Goal: Task Accomplishment & Management: Use online tool/utility

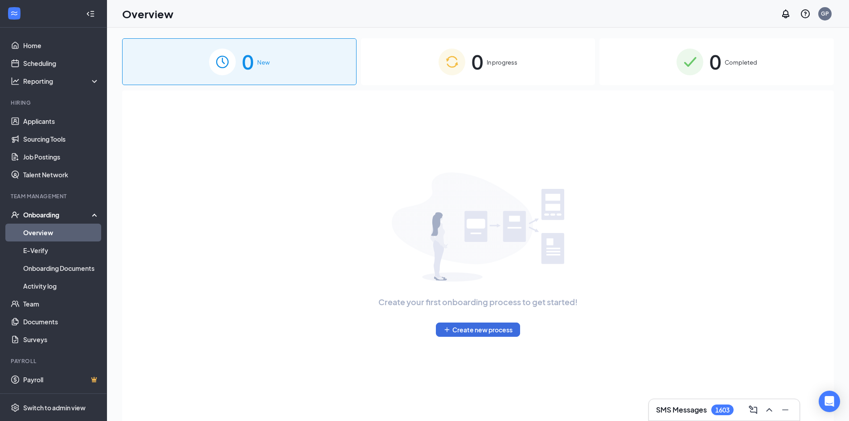
click at [686, 69] on img at bounding box center [689, 62] width 27 height 27
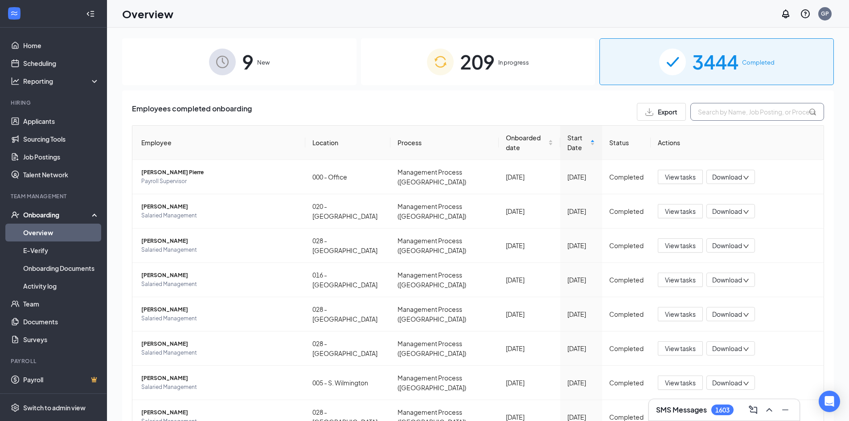
click at [718, 116] on input "text" at bounding box center [757, 112] width 134 height 18
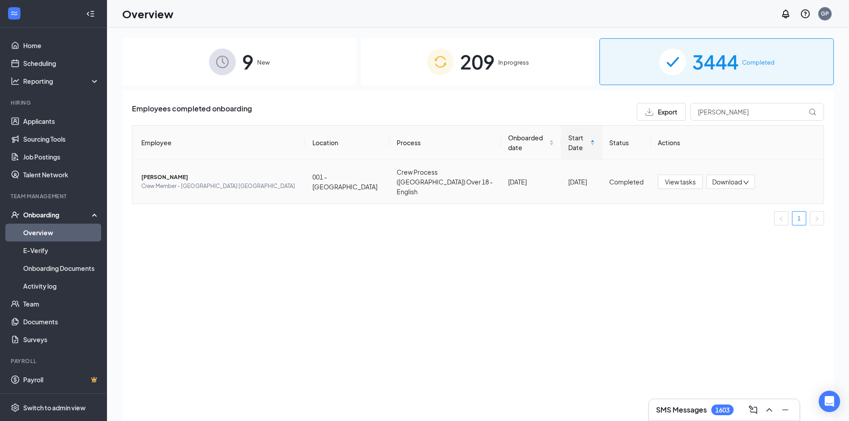
click at [209, 160] on td "[PERSON_NAME] Crew Member - Selma [GEOGRAPHIC_DATA]" at bounding box center [218, 182] width 173 height 44
click at [209, 173] on span "[PERSON_NAME]" at bounding box center [219, 177] width 157 height 9
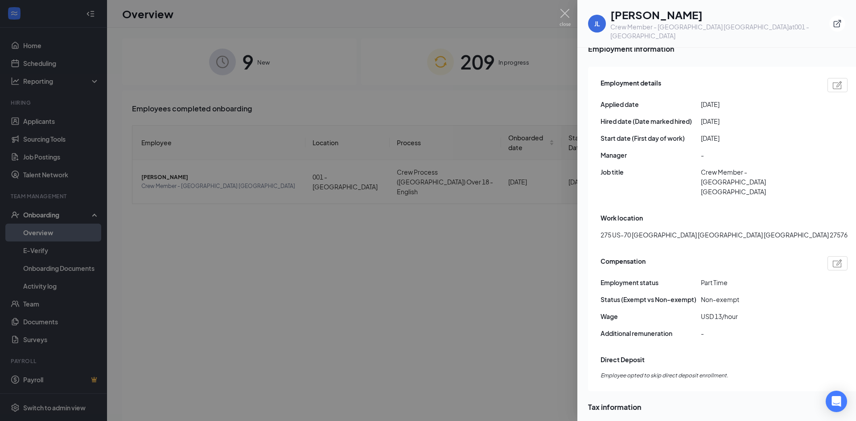
scroll to position [579, 0]
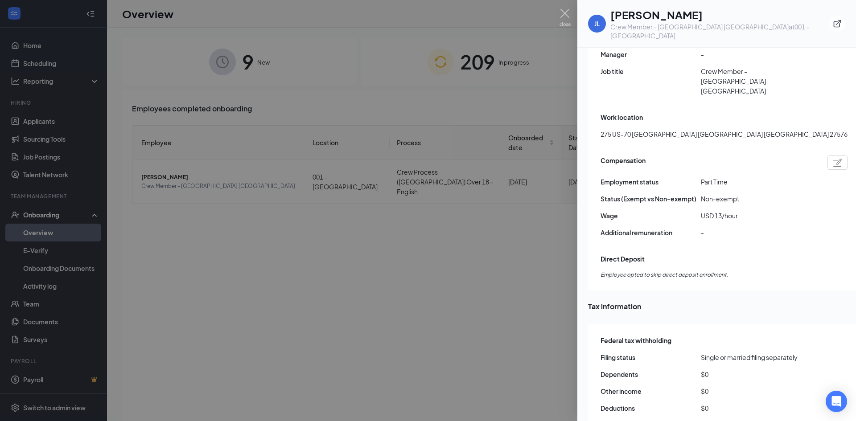
click at [552, 240] on div at bounding box center [428, 210] width 856 height 421
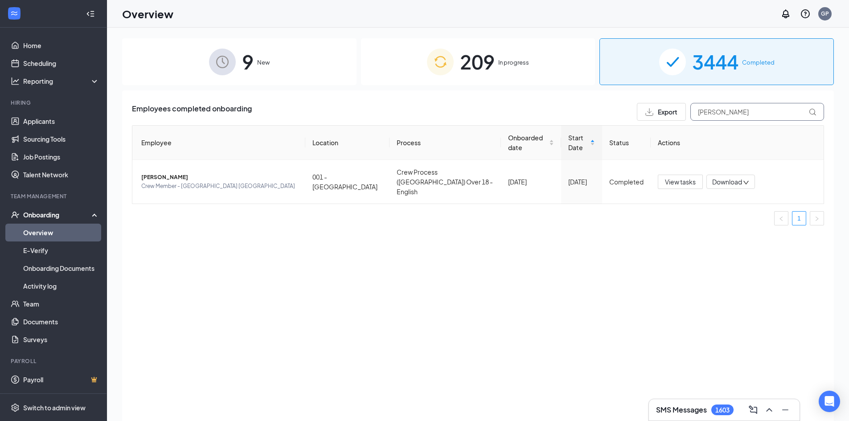
drag, startPoint x: 744, startPoint y: 112, endPoint x: 495, endPoint y: 108, distance: 249.6
click at [495, 108] on div "Employees completed onboarding Export [PERSON_NAME]" at bounding box center [478, 112] width 692 height 18
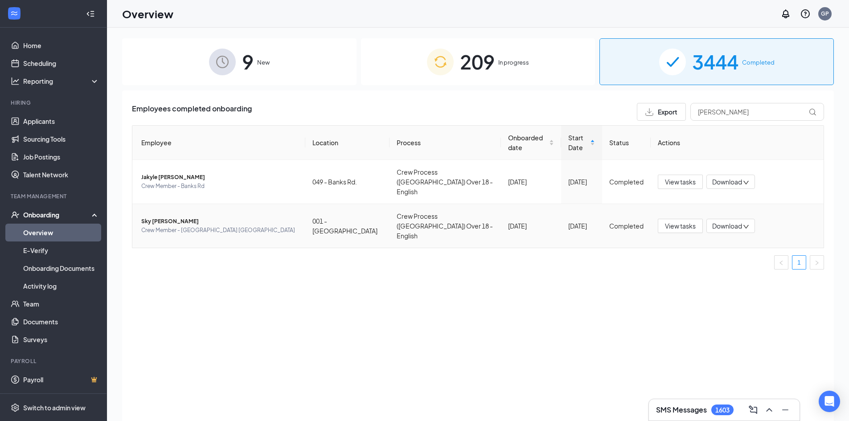
click at [164, 226] on span "Crew Member - [GEOGRAPHIC_DATA] [GEOGRAPHIC_DATA]" at bounding box center [219, 230] width 157 height 9
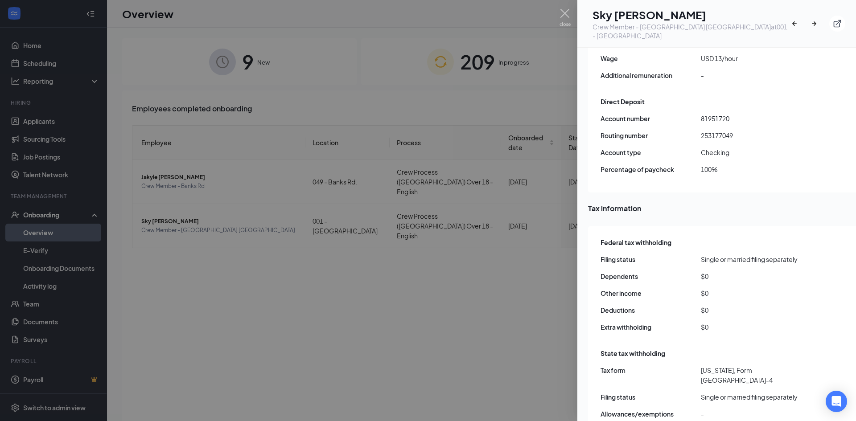
scroll to position [758, 0]
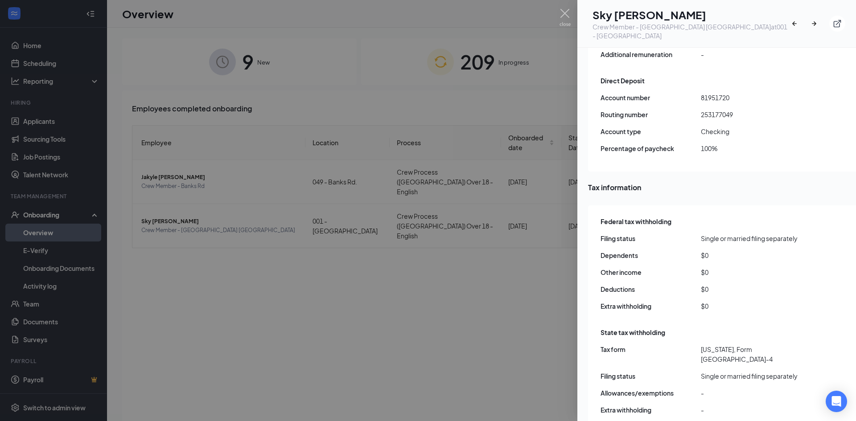
click at [541, 86] on div at bounding box center [428, 210] width 856 height 421
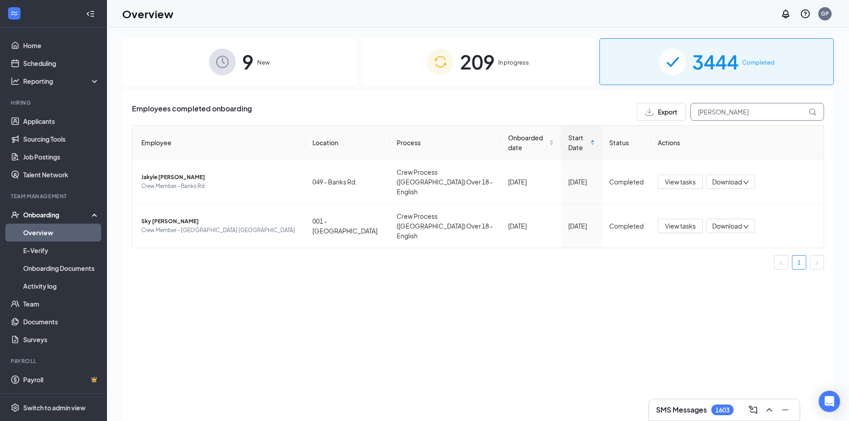
drag, startPoint x: 732, startPoint y: 110, endPoint x: 678, endPoint y: 112, distance: 53.5
click at [719, 111] on input "[PERSON_NAME]" at bounding box center [757, 112] width 134 height 18
type input "s"
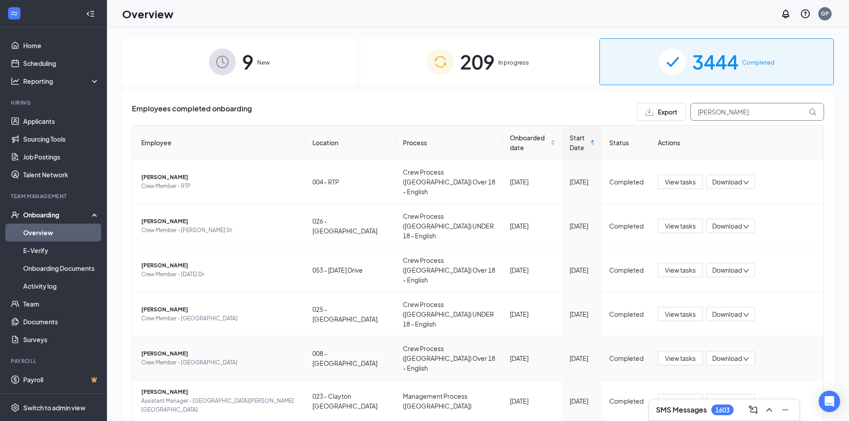
type input "[PERSON_NAME]"
click at [284, 349] on span "[PERSON_NAME]" at bounding box center [219, 353] width 157 height 9
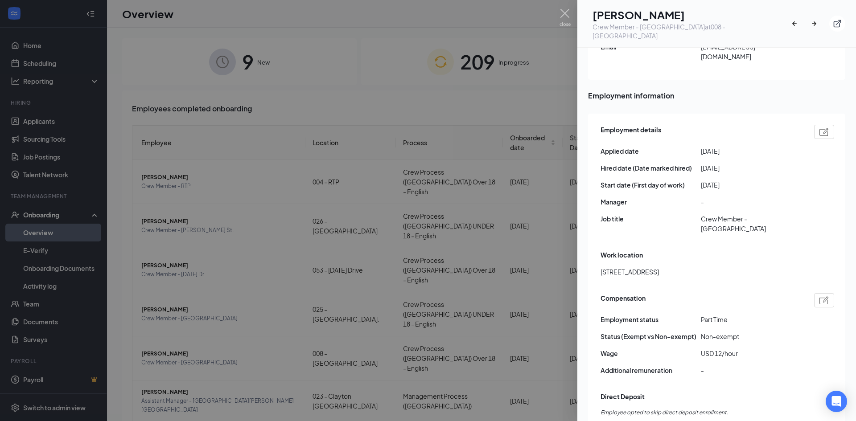
scroll to position [446, 0]
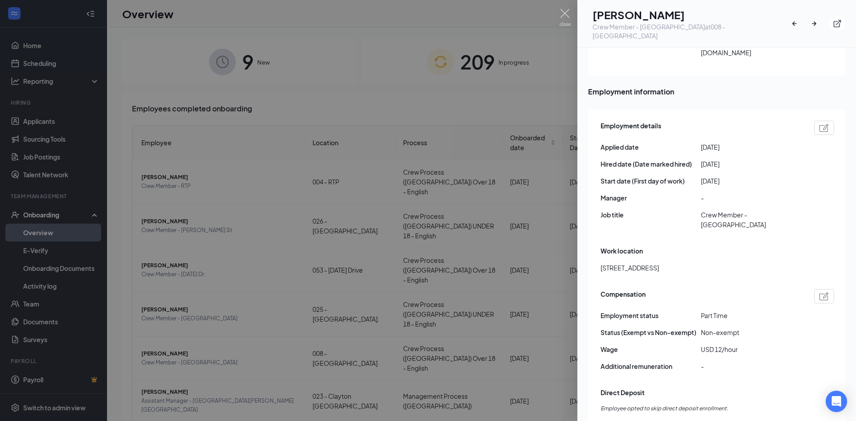
click at [534, 221] on div at bounding box center [428, 210] width 856 height 421
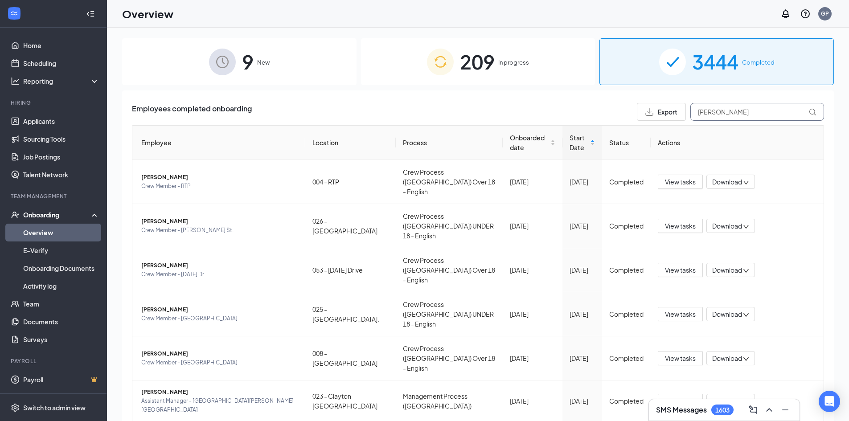
drag, startPoint x: 730, startPoint y: 114, endPoint x: 431, endPoint y: 154, distance: 301.2
click at [442, 152] on div "Employees completed onboarding Export [PERSON_NAME] Employee Location Process O…" at bounding box center [478, 299] width 692 height 392
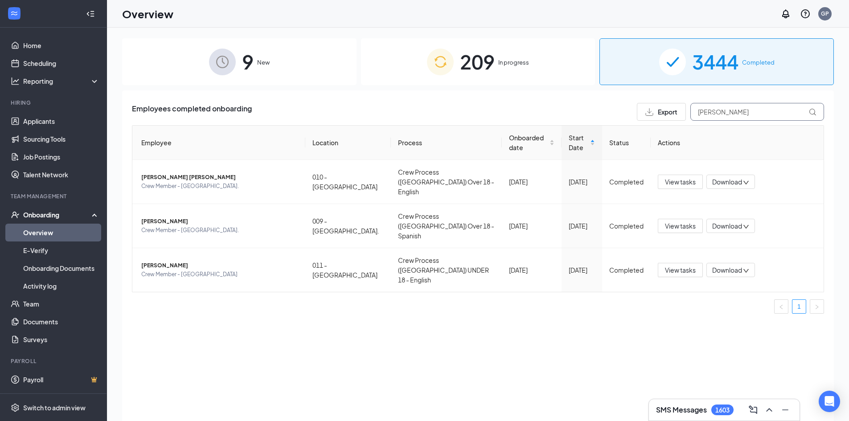
drag, startPoint x: 759, startPoint y: 115, endPoint x: 436, endPoint y: 110, distance: 323.1
click at [439, 111] on div "Employees completed onboarding Export [PERSON_NAME]" at bounding box center [478, 112] width 692 height 18
click at [287, 261] on span "[PERSON_NAME]" at bounding box center [219, 265] width 157 height 9
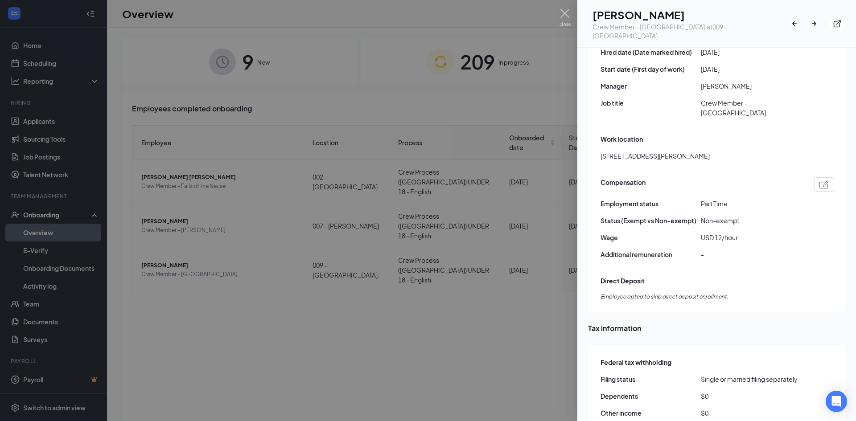
scroll to position [579, 0]
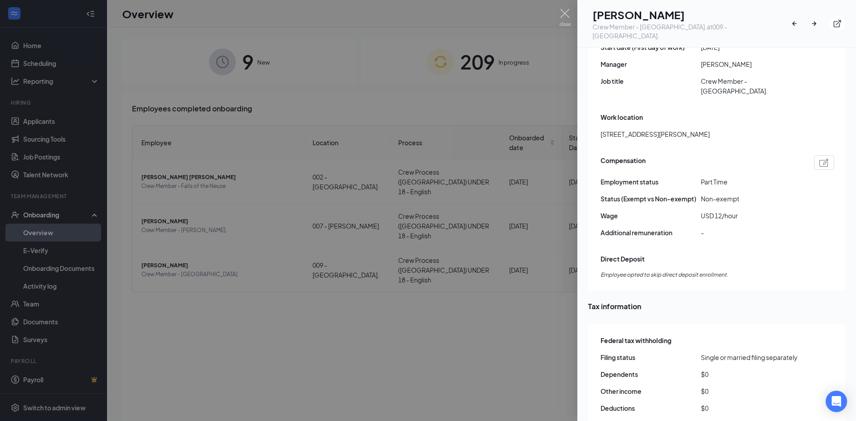
click at [492, 407] on div at bounding box center [428, 210] width 856 height 421
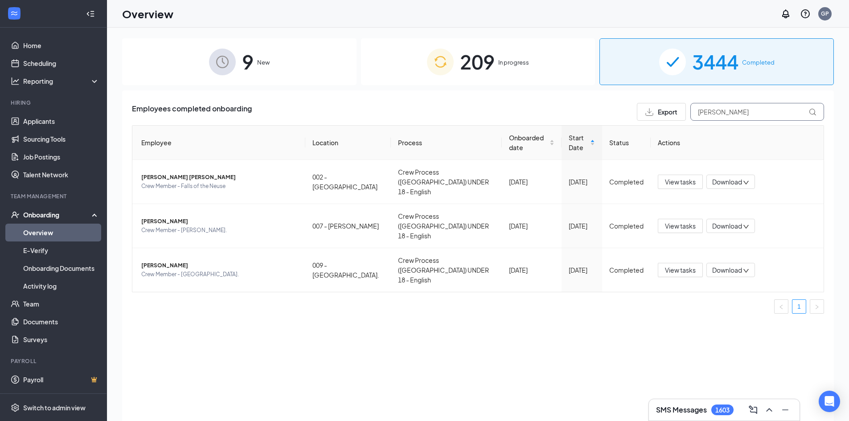
drag, startPoint x: 779, startPoint y: 115, endPoint x: 736, endPoint y: 115, distance: 43.7
click at [738, 115] on input "[PERSON_NAME]" at bounding box center [757, 112] width 134 height 18
drag, startPoint x: 749, startPoint y: 113, endPoint x: 514, endPoint y: 126, distance: 235.2
click at [541, 126] on div "Employees completed onboarding Export [PERSON_NAME] Location Process Onboarded …" at bounding box center [478, 212] width 692 height 218
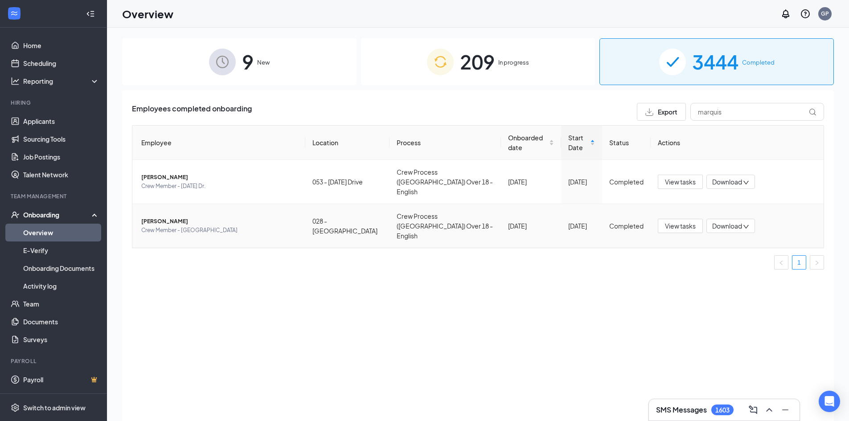
click at [297, 226] on span "Crew Member - [GEOGRAPHIC_DATA]" at bounding box center [219, 230] width 157 height 9
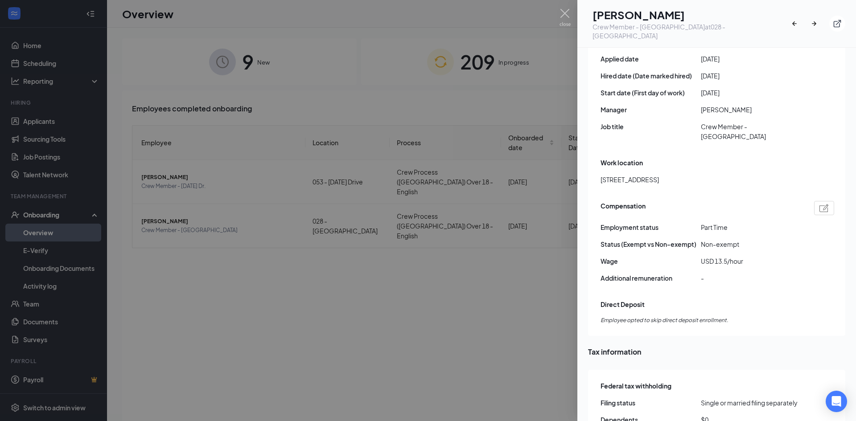
scroll to position [535, 0]
drag, startPoint x: 518, startPoint y: 270, endPoint x: 600, endPoint y: 158, distance: 138.4
click at [518, 270] on div at bounding box center [428, 210] width 856 height 421
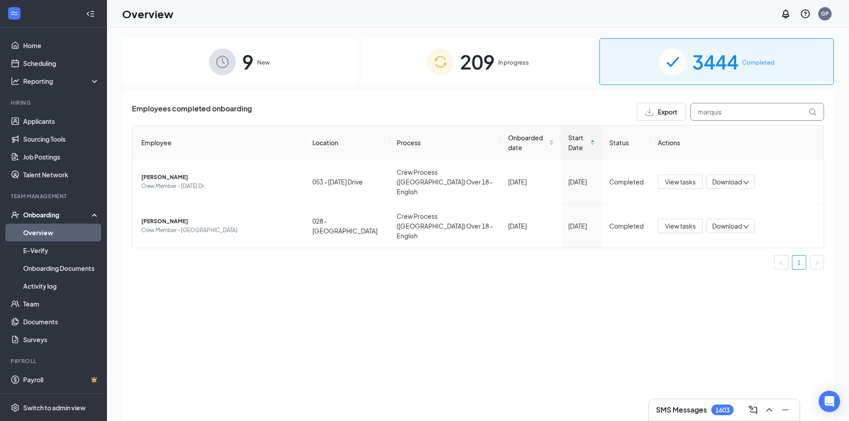
drag, startPoint x: 739, startPoint y: 116, endPoint x: 312, endPoint y: 71, distance: 428.9
click at [314, 73] on div "9 New 209 In progress 3444 Completed Employees completed onboarding Export marq…" at bounding box center [478, 244] width 712 height 412
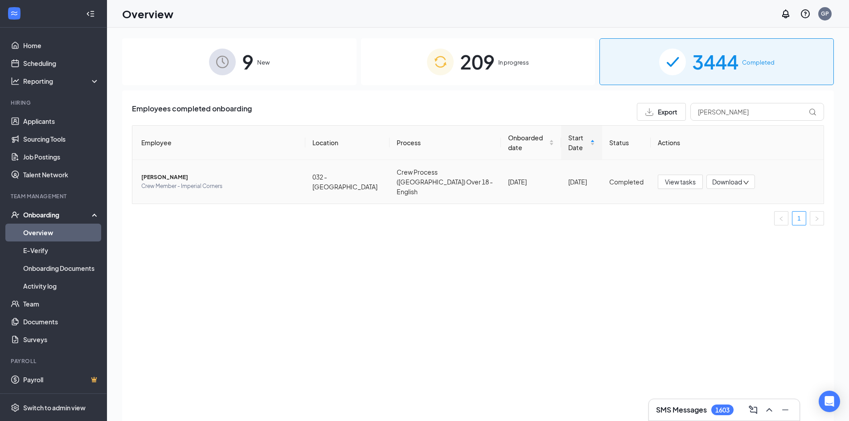
click at [189, 182] on span "Crew Member - Imperial Corners" at bounding box center [219, 186] width 157 height 9
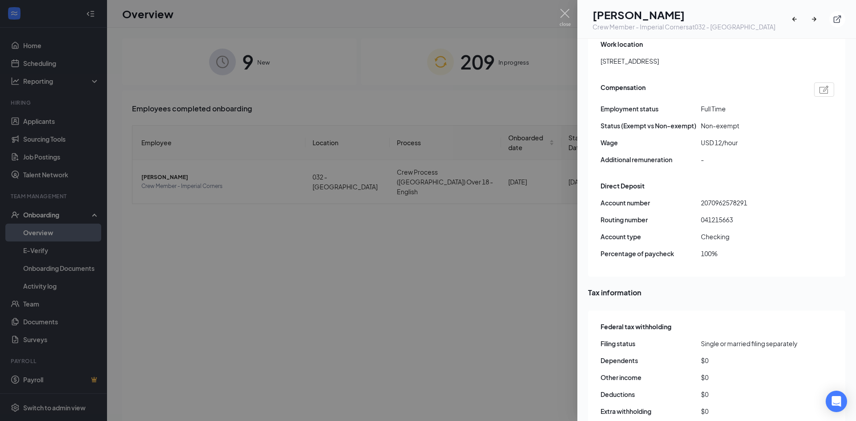
scroll to position [490, 0]
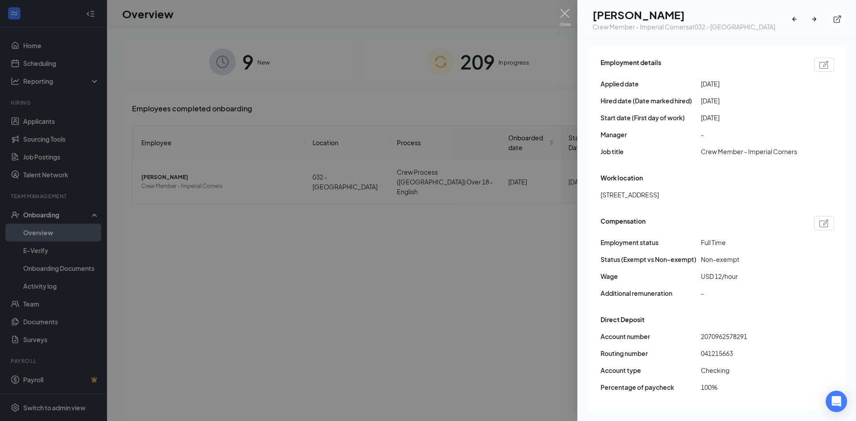
click at [449, 240] on div at bounding box center [428, 210] width 856 height 421
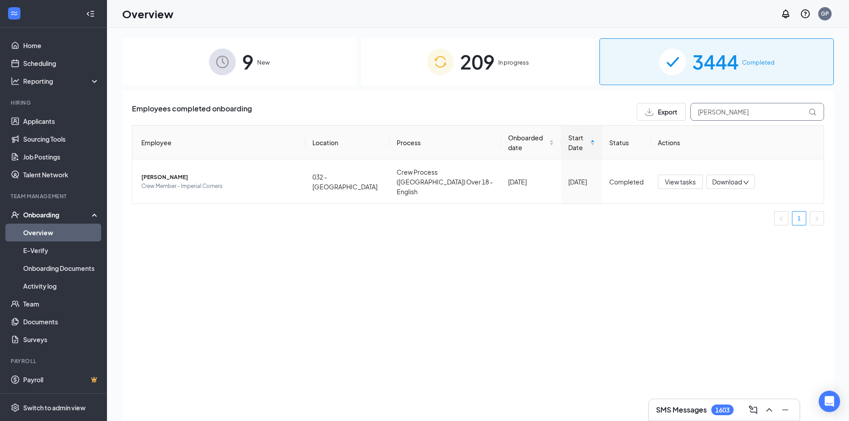
drag, startPoint x: 733, startPoint y: 103, endPoint x: 569, endPoint y: 95, distance: 163.3
click at [628, 103] on div "Employees completed onboarding Export [PERSON_NAME]" at bounding box center [478, 112] width 692 height 18
click at [269, 182] on span "Crew Member - Hwy 39 [PERSON_NAME]" at bounding box center [219, 186] width 157 height 9
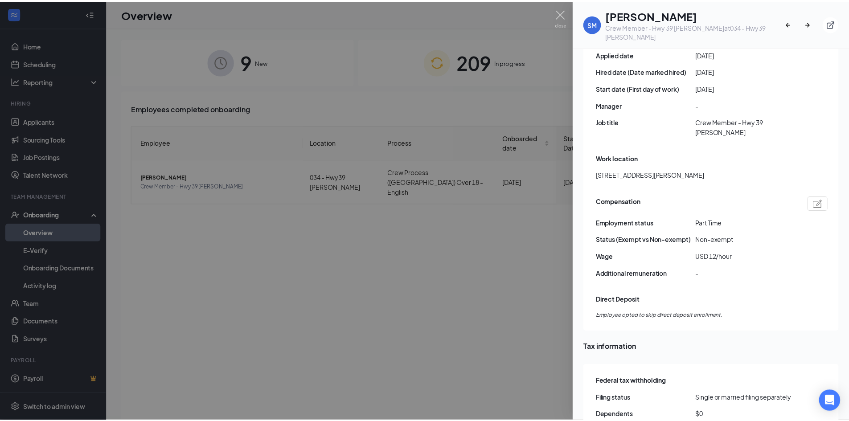
scroll to position [535, 0]
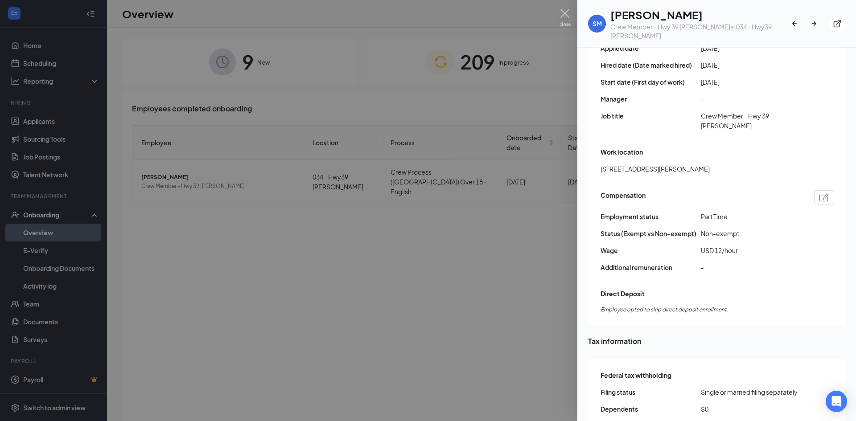
drag, startPoint x: 451, startPoint y: 258, endPoint x: 491, endPoint y: 222, distance: 54.0
click at [448, 258] on div at bounding box center [428, 210] width 856 height 421
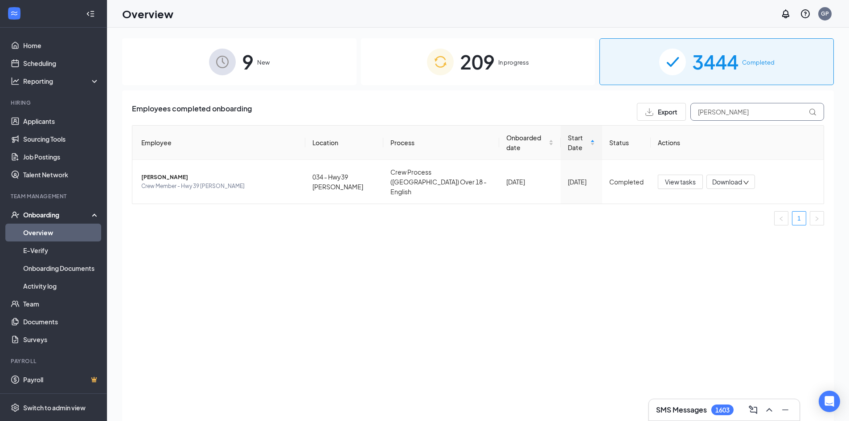
drag, startPoint x: 732, startPoint y: 111, endPoint x: 476, endPoint y: 135, distance: 257.0
click at [496, 131] on div "Employees completed onboarding Export [PERSON_NAME] Employee Location Process O…" at bounding box center [478, 168] width 692 height 130
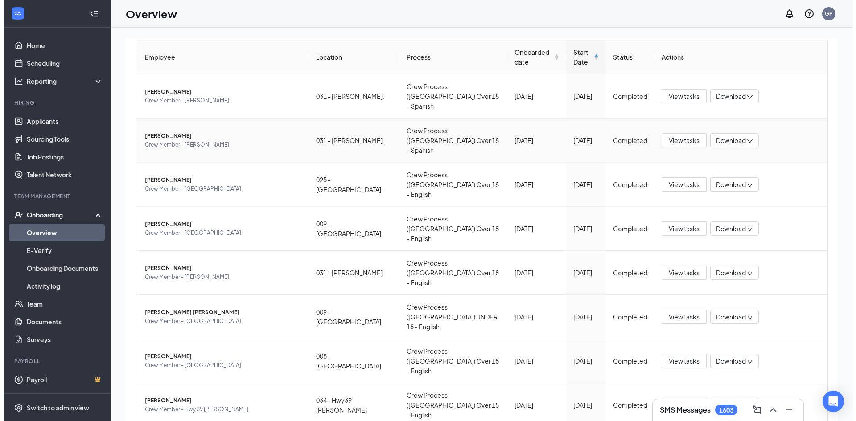
scroll to position [89, 0]
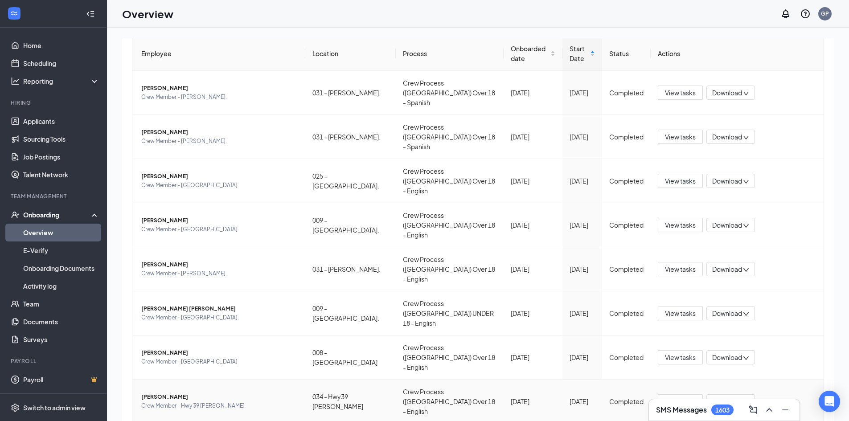
click at [234, 393] on span "[PERSON_NAME]" at bounding box center [219, 397] width 157 height 9
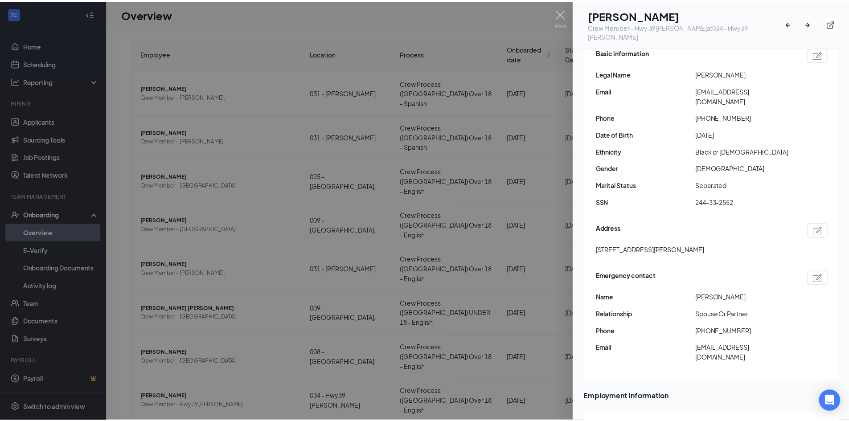
scroll to position [446, 0]
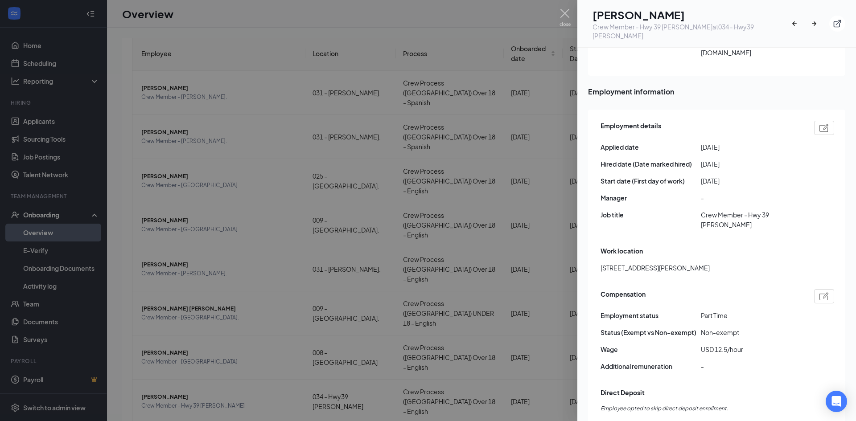
click at [487, 140] on div at bounding box center [428, 210] width 856 height 421
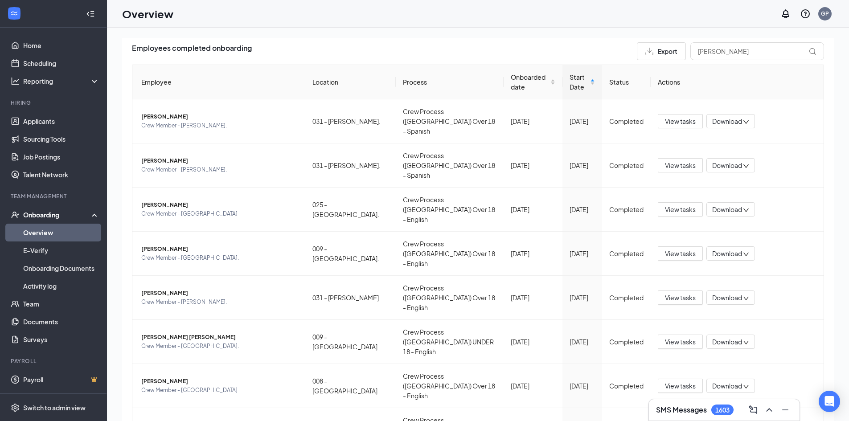
scroll to position [45, 0]
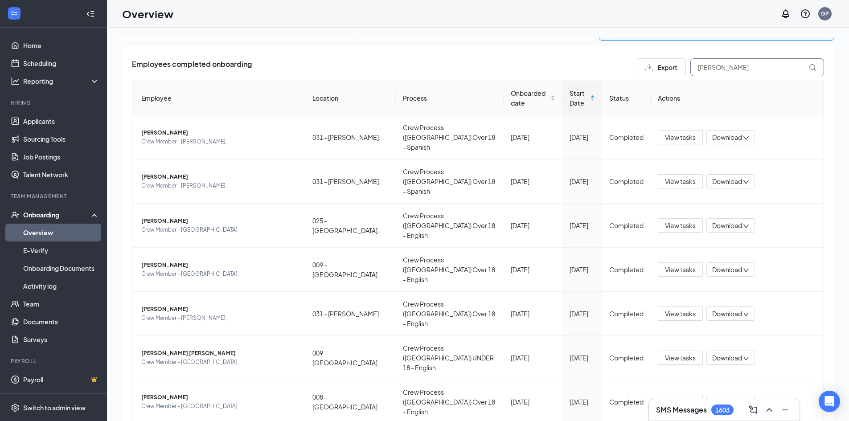
drag, startPoint x: 737, startPoint y: 68, endPoint x: 465, endPoint y: 61, distance: 272.8
click at [467, 61] on div "Employees completed onboarding Export [PERSON_NAME]" at bounding box center [478, 67] width 692 height 18
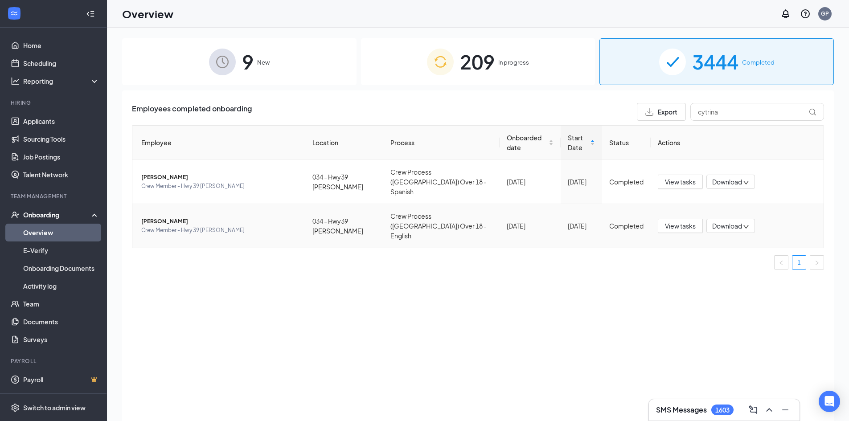
click at [267, 226] on span "Crew Member - Hwy 39 [PERSON_NAME]" at bounding box center [219, 230] width 157 height 9
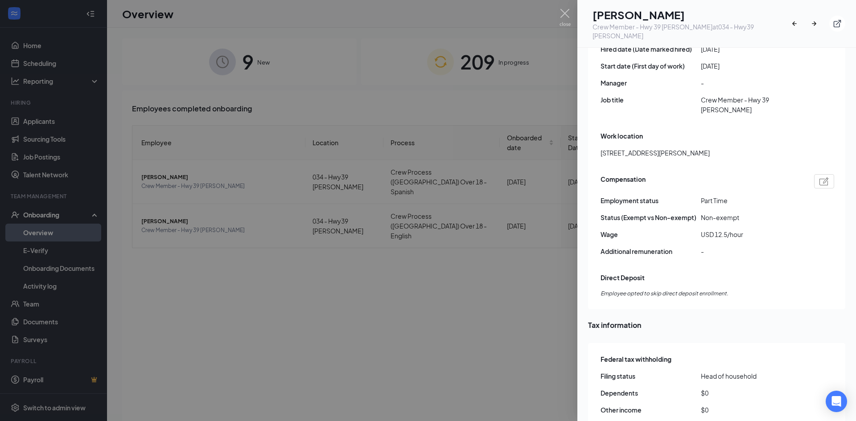
scroll to position [579, 0]
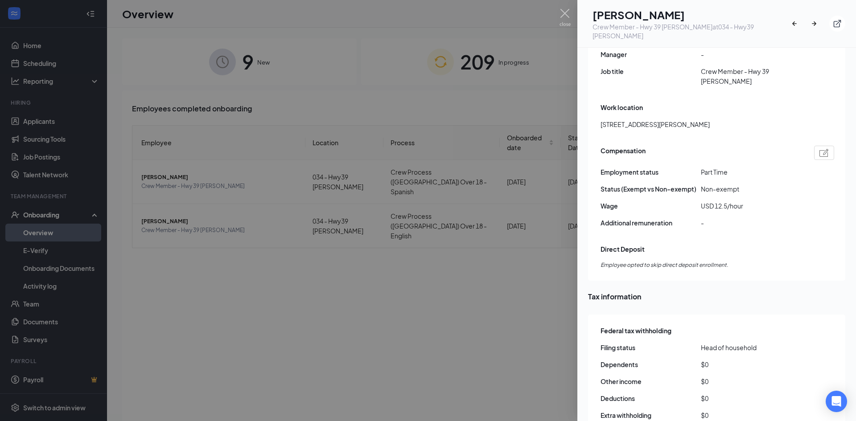
click at [541, 274] on div at bounding box center [428, 210] width 856 height 421
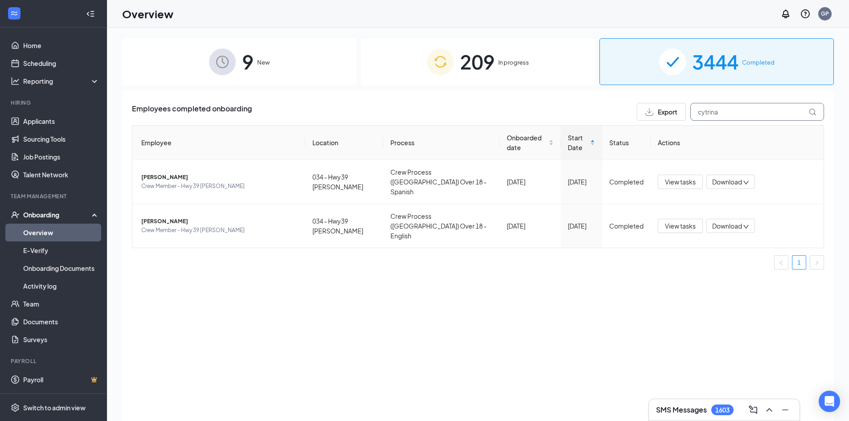
drag, startPoint x: 736, startPoint y: 110, endPoint x: 441, endPoint y: 103, distance: 294.6
click at [454, 100] on div "Employees completed onboarding Export cytrina Employee Location Process Onboard…" at bounding box center [478, 266] width 712 height 353
click at [273, 204] on td "[PERSON_NAME] Crew Member - Hwy 39 [PERSON_NAME]" at bounding box center [218, 226] width 173 height 44
click at [270, 217] on span "[PERSON_NAME]" at bounding box center [219, 221] width 157 height 9
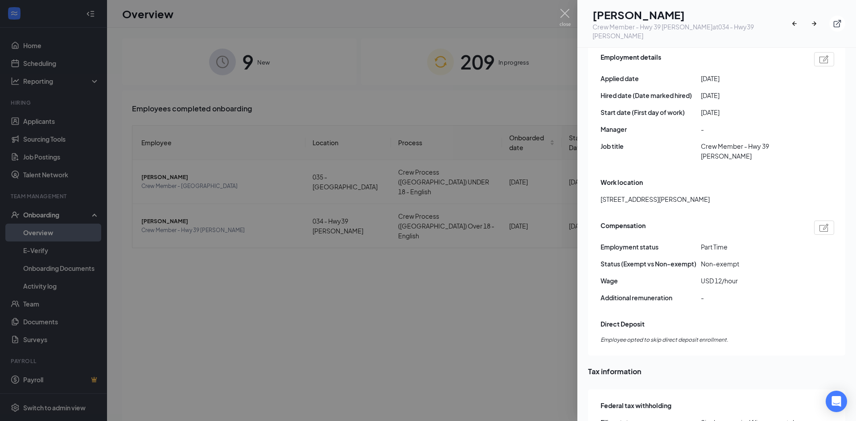
scroll to position [535, 0]
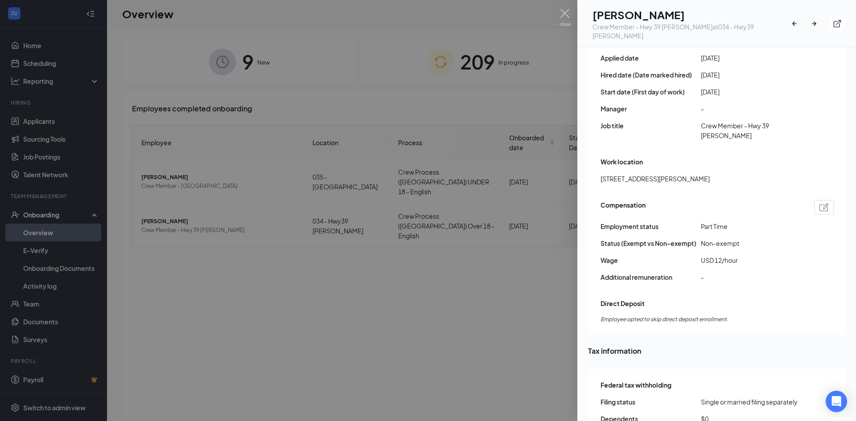
click at [530, 338] on div at bounding box center [428, 210] width 856 height 421
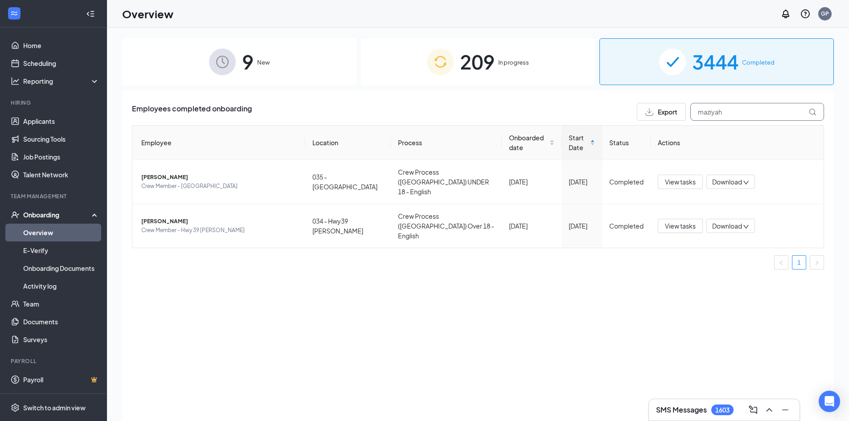
drag, startPoint x: 734, startPoint y: 108, endPoint x: 433, endPoint y: 107, distance: 301.2
click at [433, 107] on div "Employees completed onboarding Export maziyah" at bounding box center [478, 112] width 692 height 18
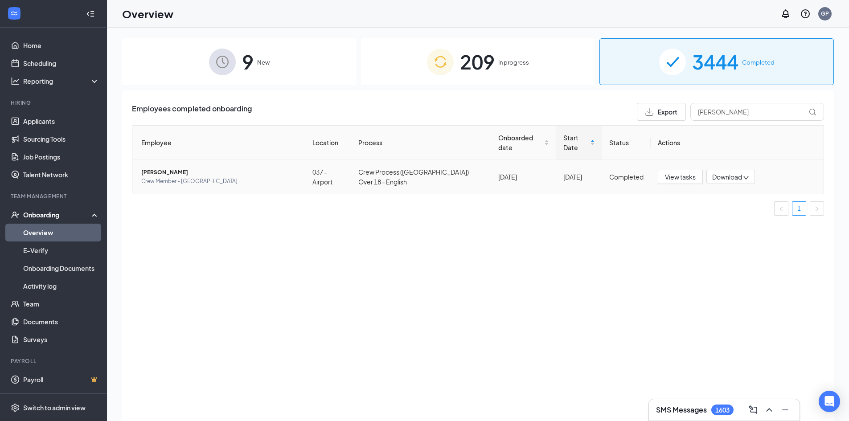
click at [264, 168] on span "[PERSON_NAME]" at bounding box center [219, 172] width 157 height 9
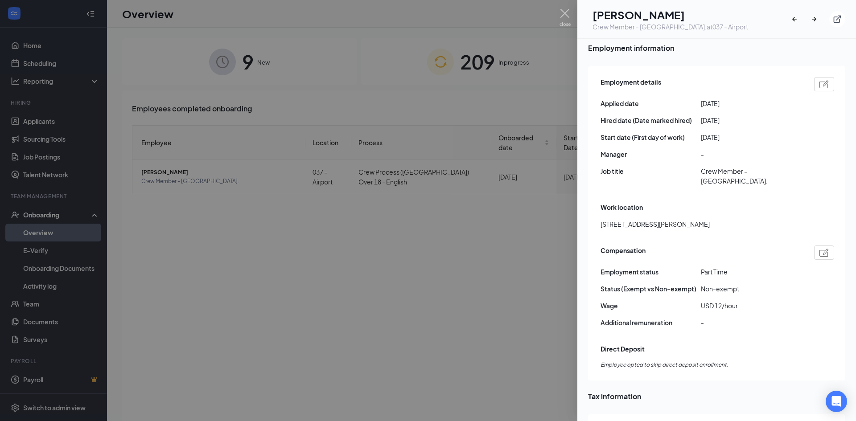
scroll to position [535, 0]
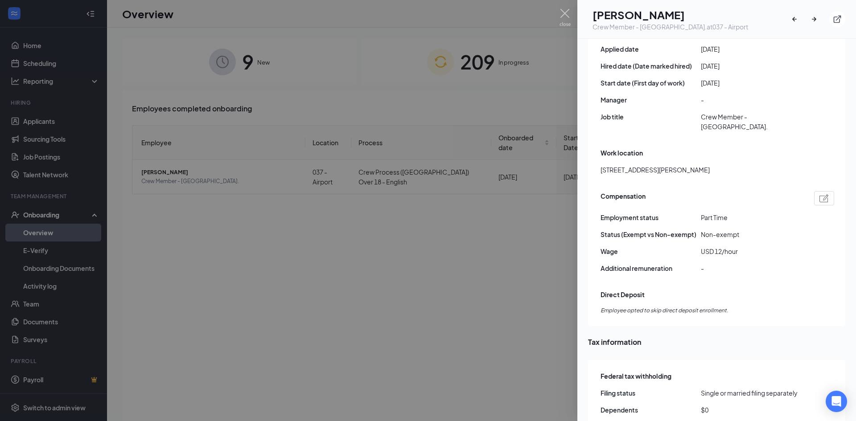
click at [509, 303] on div at bounding box center [428, 210] width 856 height 421
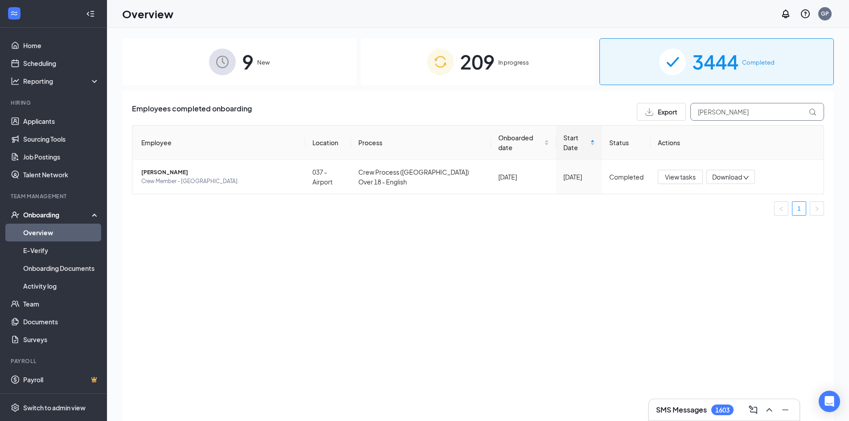
drag, startPoint x: 732, startPoint y: 117, endPoint x: 496, endPoint y: 94, distance: 237.2
click at [523, 94] on div "Employees completed onboarding Export [PERSON_NAME] Employee Location Process O…" at bounding box center [478, 266] width 712 height 353
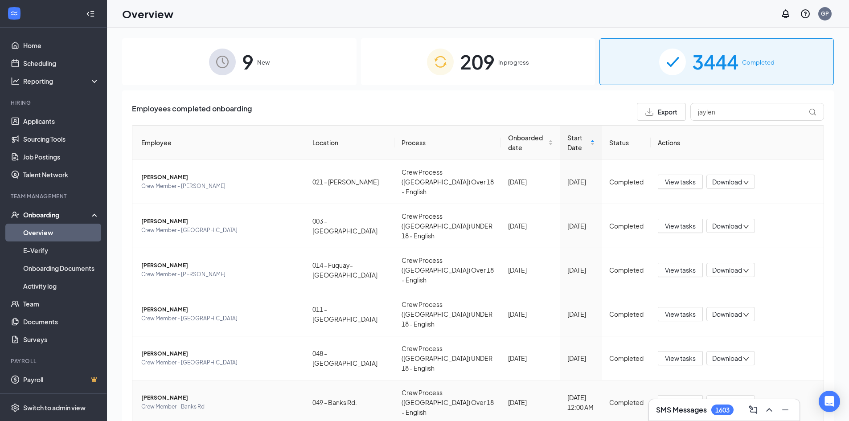
click at [238, 393] on span "[PERSON_NAME]" at bounding box center [219, 397] width 157 height 9
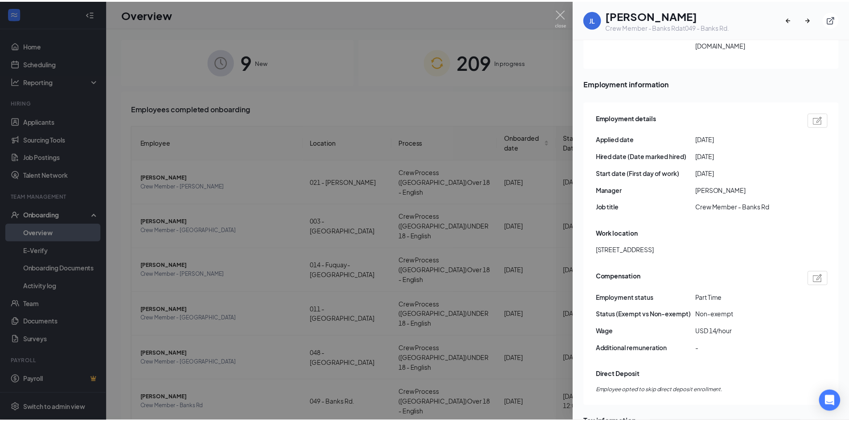
scroll to position [446, 0]
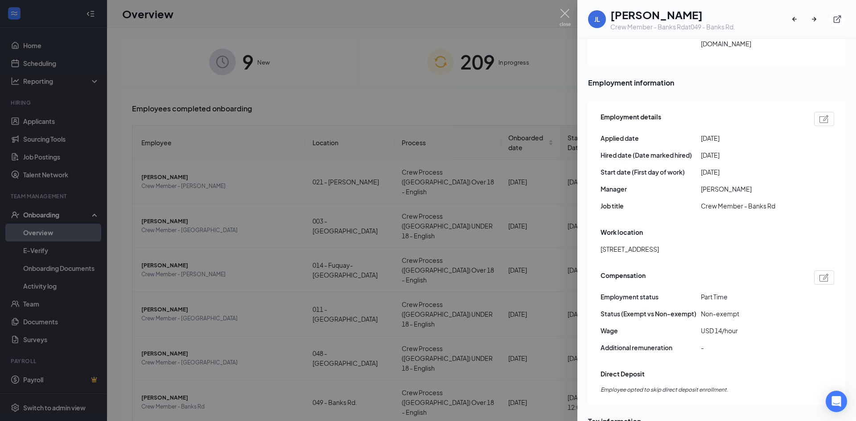
click at [534, 195] on div at bounding box center [428, 210] width 856 height 421
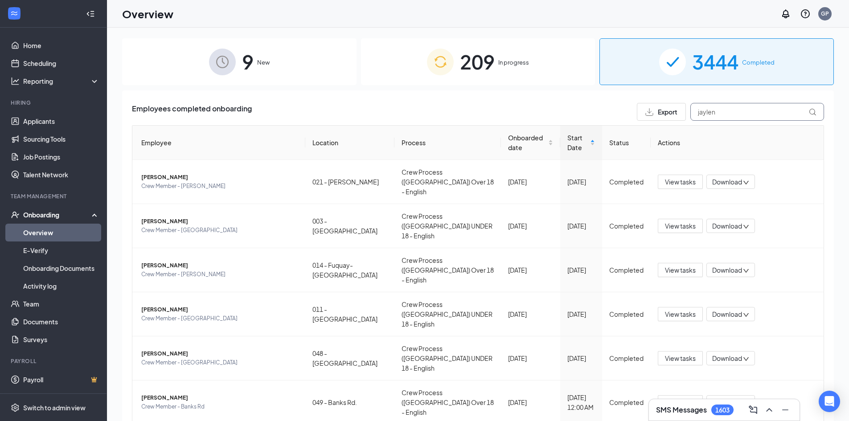
drag, startPoint x: 750, startPoint y: 107, endPoint x: 393, endPoint y: 107, distance: 356.9
click at [406, 107] on div "Employees completed onboarding Export jaylen" at bounding box center [478, 112] width 692 height 18
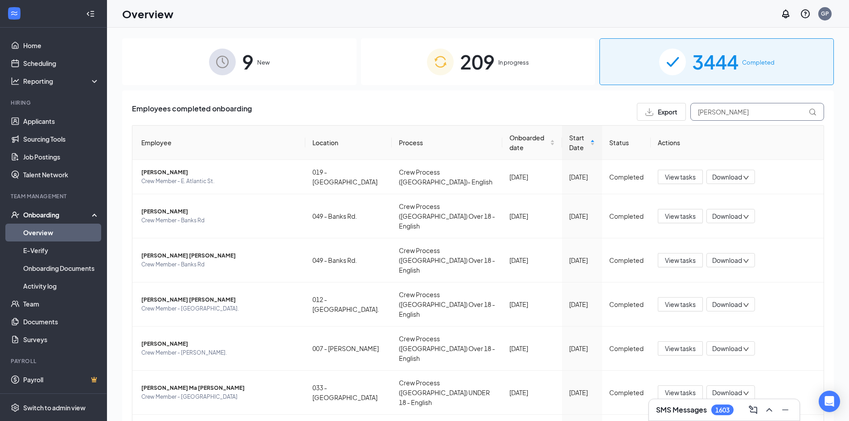
click at [751, 109] on input "[PERSON_NAME]" at bounding box center [757, 112] width 134 height 18
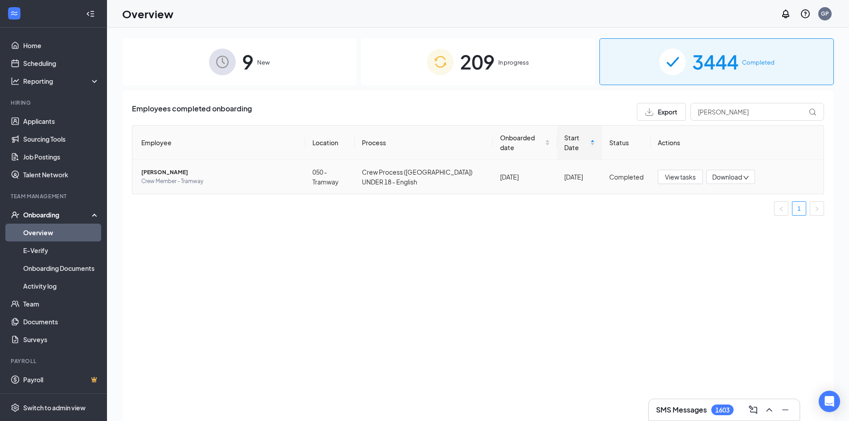
click at [284, 176] on span "[PERSON_NAME]" at bounding box center [219, 172] width 157 height 9
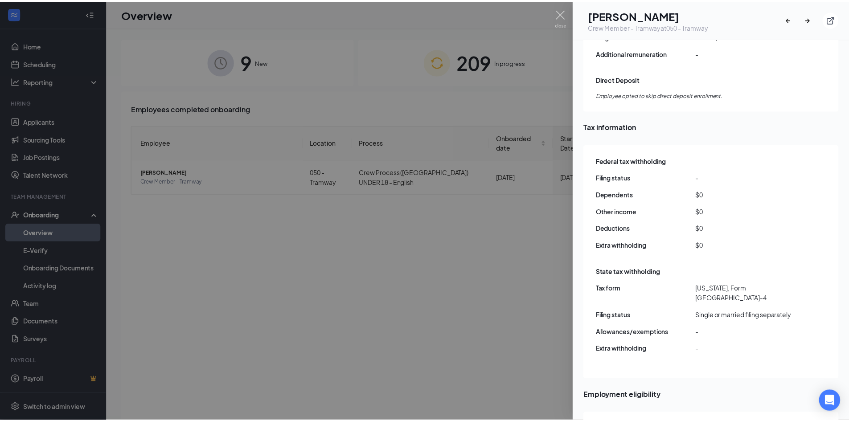
scroll to position [668, 0]
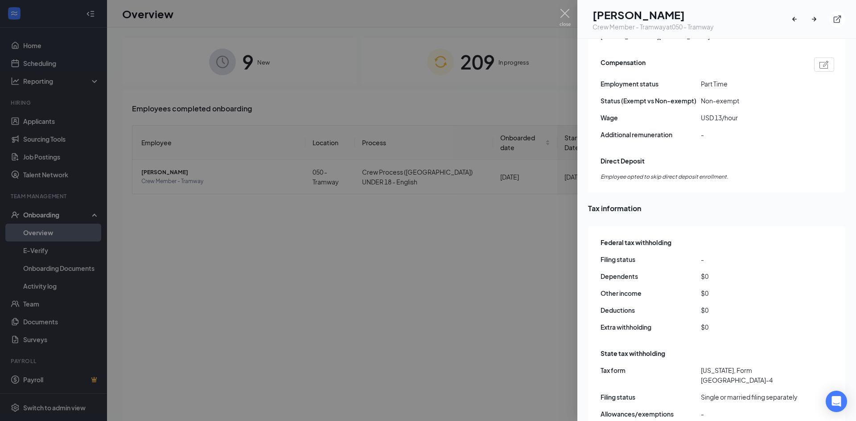
click at [486, 279] on div at bounding box center [428, 210] width 856 height 421
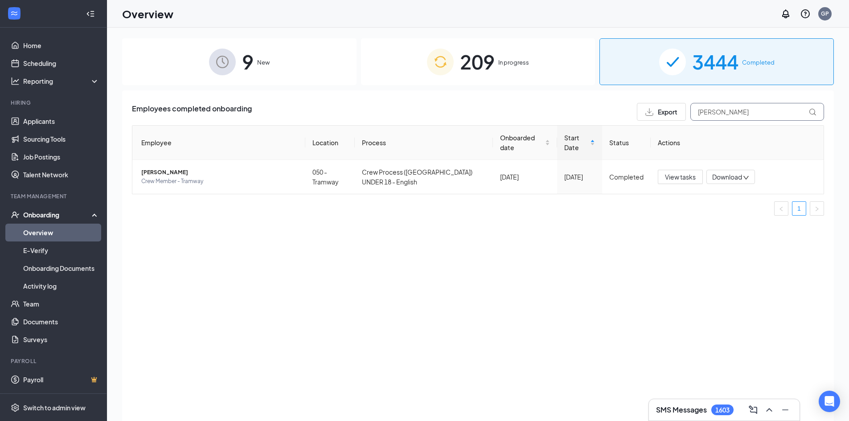
drag, startPoint x: 762, startPoint y: 117, endPoint x: 579, endPoint y: 113, distance: 182.3
click at [579, 113] on div "Employees completed onboarding Export [PERSON_NAME]" at bounding box center [478, 112] width 692 height 18
type input "[PERSON_NAME]"
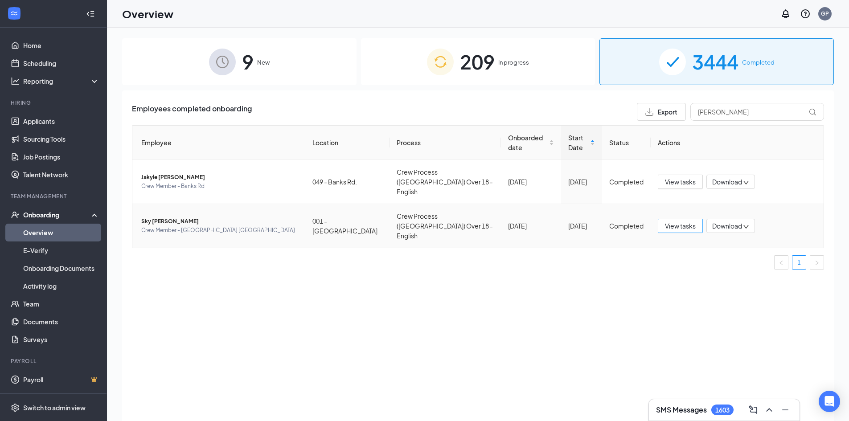
click at [672, 221] on span "View tasks" at bounding box center [680, 226] width 31 height 10
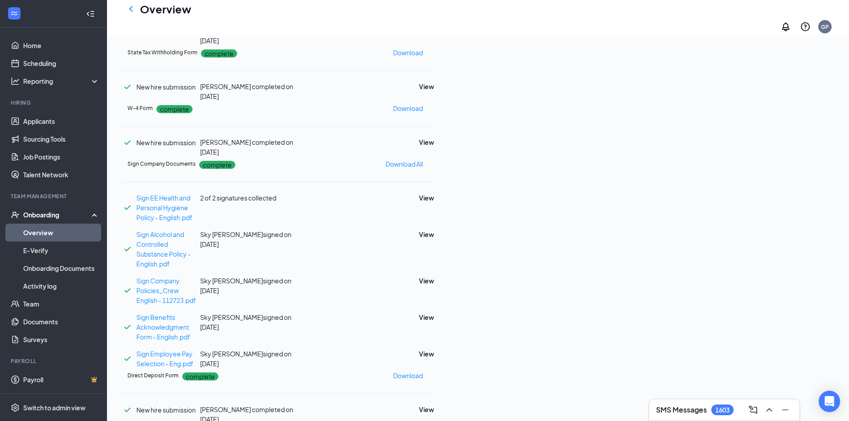
scroll to position [134, 0]
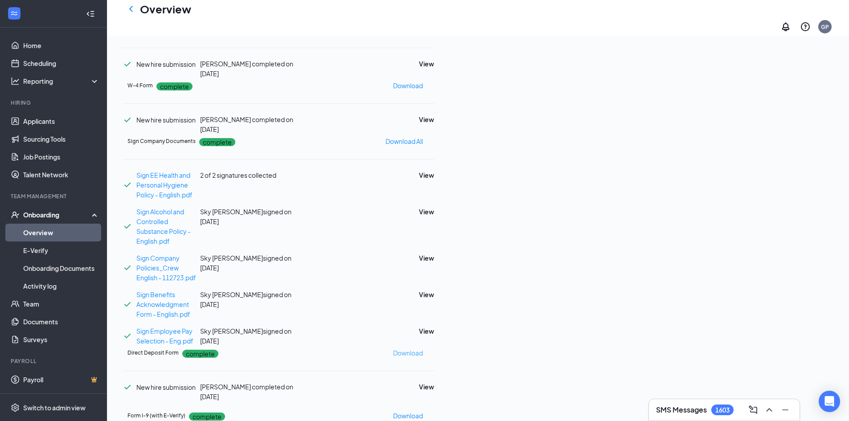
click at [423, 348] on p "Download" at bounding box center [408, 353] width 30 height 10
click at [128, 12] on icon "ChevronLeft" at bounding box center [131, 9] width 11 height 11
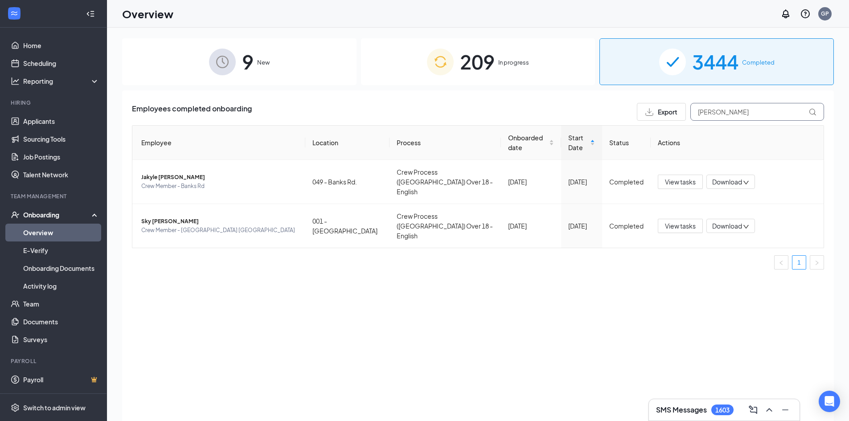
drag, startPoint x: 754, startPoint y: 113, endPoint x: 616, endPoint y: 105, distance: 138.4
click at [621, 105] on div "Employees completed onboarding Export [PERSON_NAME]" at bounding box center [478, 112] width 692 height 18
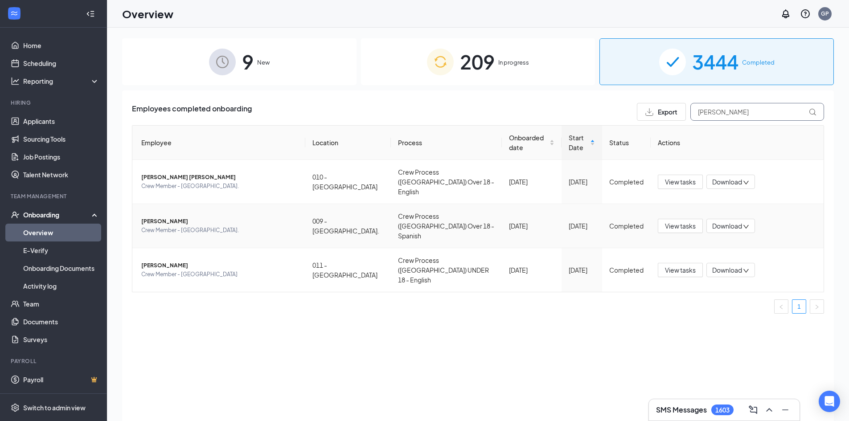
type input "[PERSON_NAME]"
click at [251, 226] on span "Crew Member - [GEOGRAPHIC_DATA]." at bounding box center [219, 230] width 157 height 9
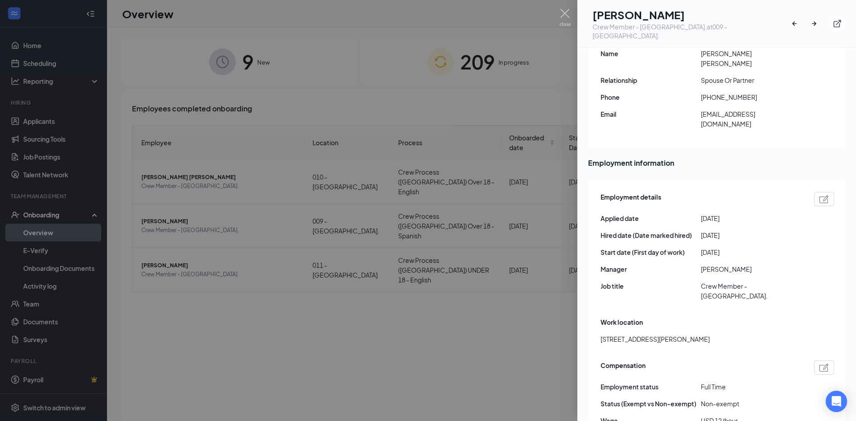
scroll to position [267, 0]
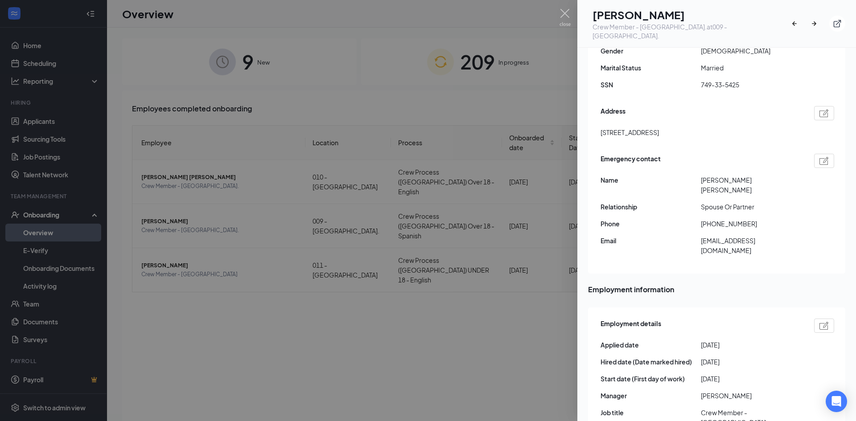
click at [335, 369] on div at bounding box center [428, 210] width 856 height 421
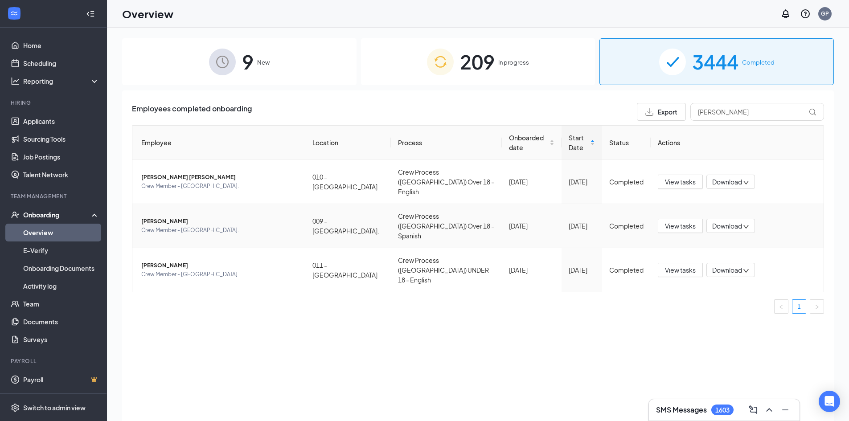
click at [214, 226] on span "Crew Member - [GEOGRAPHIC_DATA]." at bounding box center [219, 230] width 157 height 9
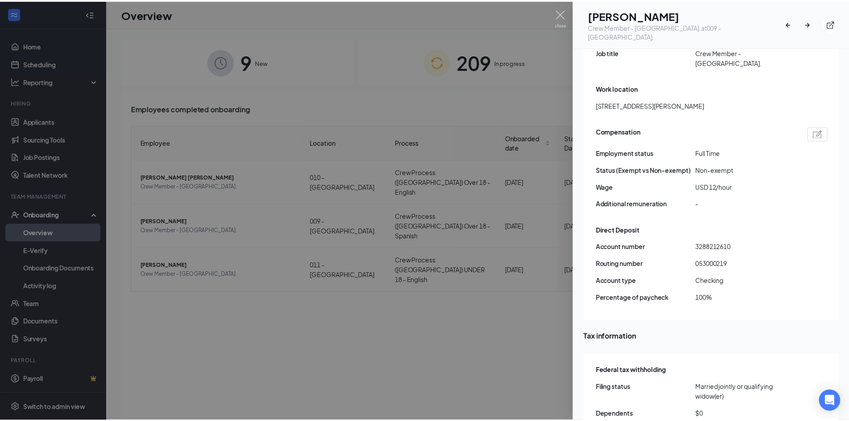
scroll to position [713, 0]
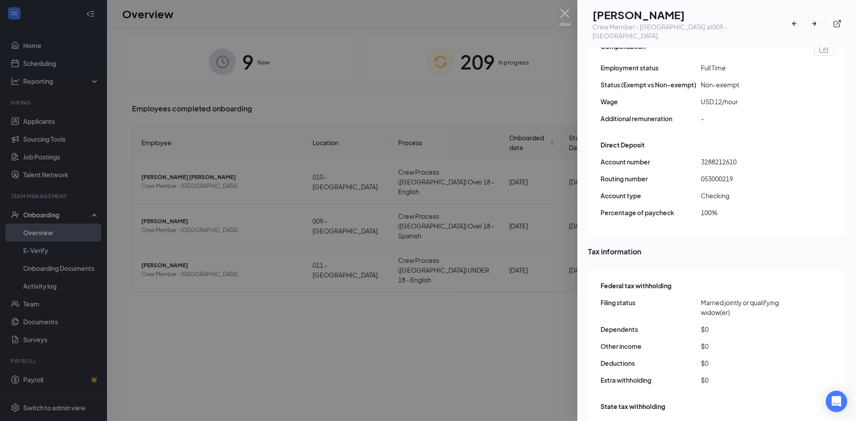
click at [514, 60] on div at bounding box center [428, 210] width 856 height 421
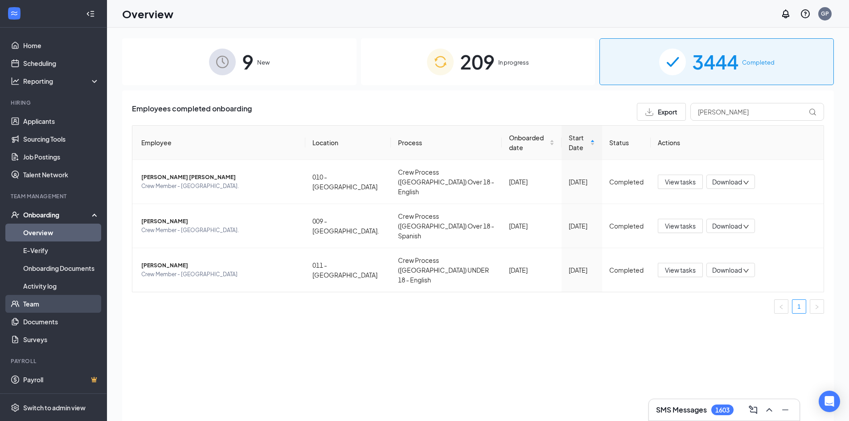
click at [34, 311] on link "Team" at bounding box center [61, 304] width 76 height 18
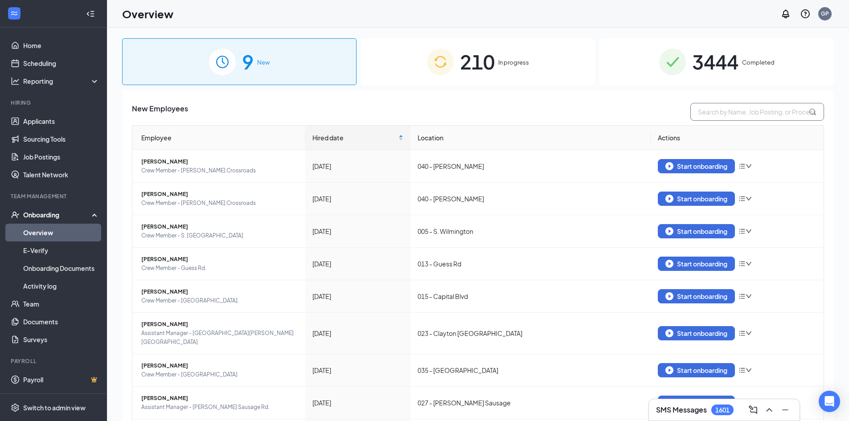
click at [732, 107] on input "text" at bounding box center [757, 112] width 134 height 18
drag, startPoint x: 542, startPoint y: 60, endPoint x: 590, endPoint y: 83, distance: 52.8
click at [542, 60] on div "210 In progress" at bounding box center [478, 61] width 234 height 47
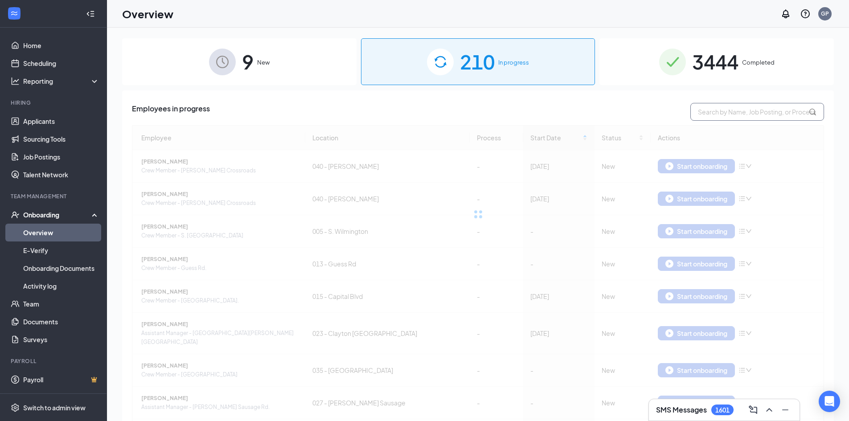
click at [725, 114] on input "text" at bounding box center [757, 112] width 134 height 18
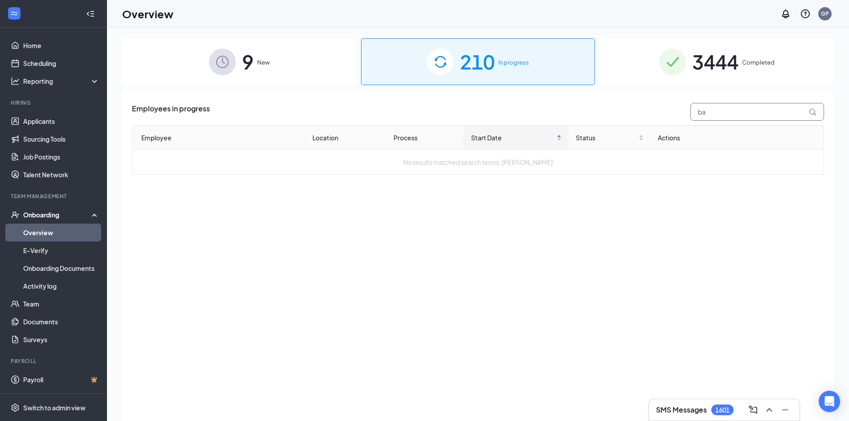
type input "b"
type input "[PERSON_NAME]"
click at [725, 89] on div "9 New 210 In progress 3444 Completed Employees in progress earnest Employee Loc…" at bounding box center [478, 244] width 712 height 412
drag, startPoint x: 717, startPoint y: 75, endPoint x: 724, endPoint y: 118, distance: 42.8
click at [717, 86] on div "9 New 210 In progress 3444 Completed Employees in progress earnest Employee Loc…" at bounding box center [478, 244] width 712 height 412
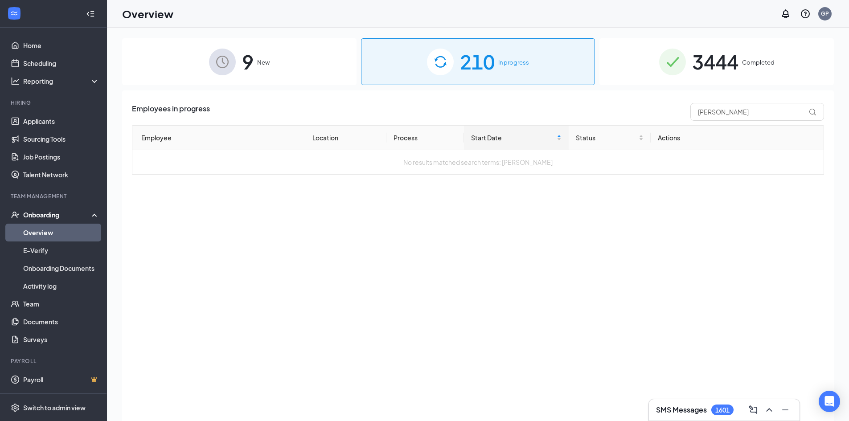
click at [715, 65] on span "3444" at bounding box center [715, 61] width 46 height 31
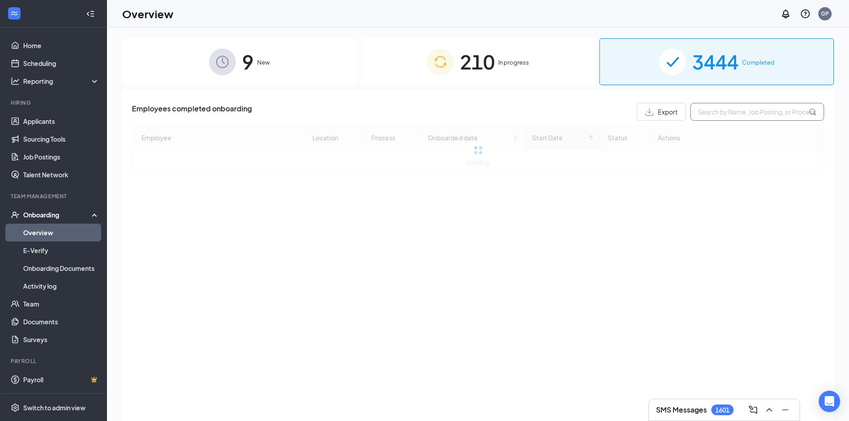
click at [727, 110] on input "text" at bounding box center [757, 112] width 134 height 18
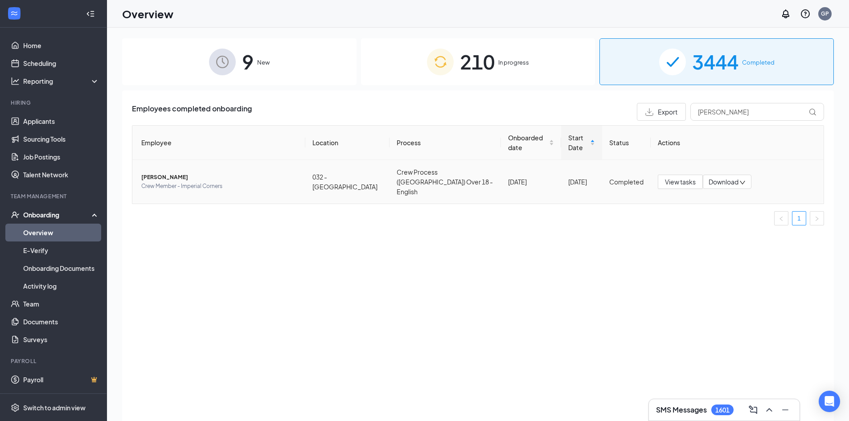
click at [275, 187] on td "Earnest Bason Crew Member - Imperial Corners" at bounding box center [218, 182] width 173 height 44
click at [275, 176] on span "[PERSON_NAME]" at bounding box center [219, 177] width 157 height 9
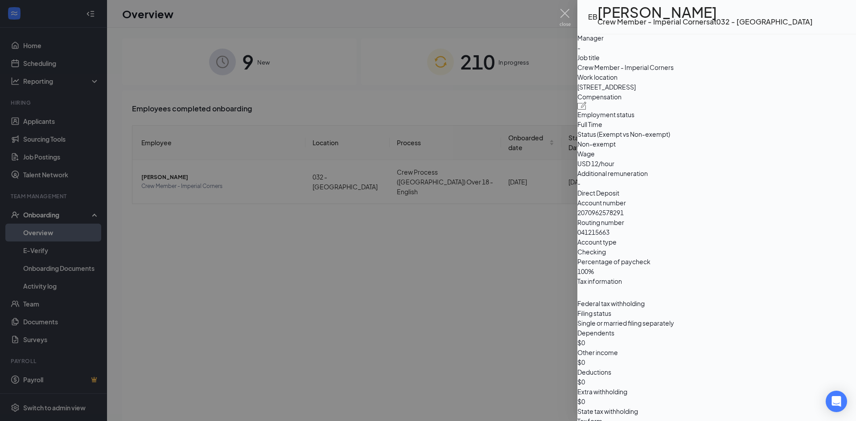
scroll to position [579, 0]
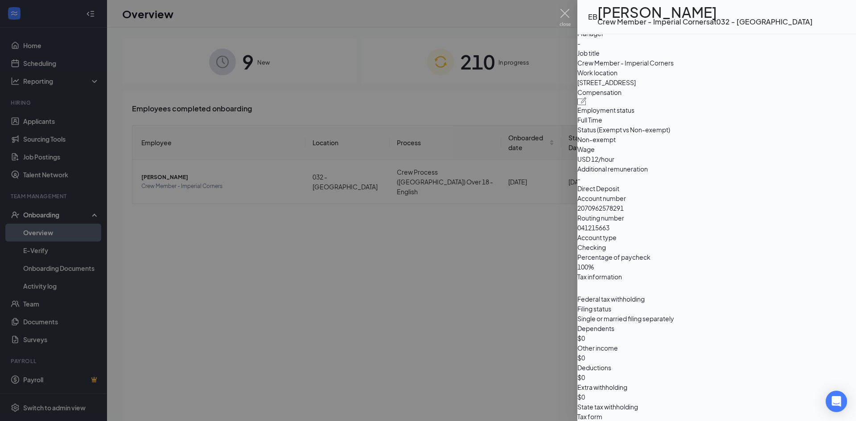
click at [472, 284] on div at bounding box center [428, 210] width 856 height 421
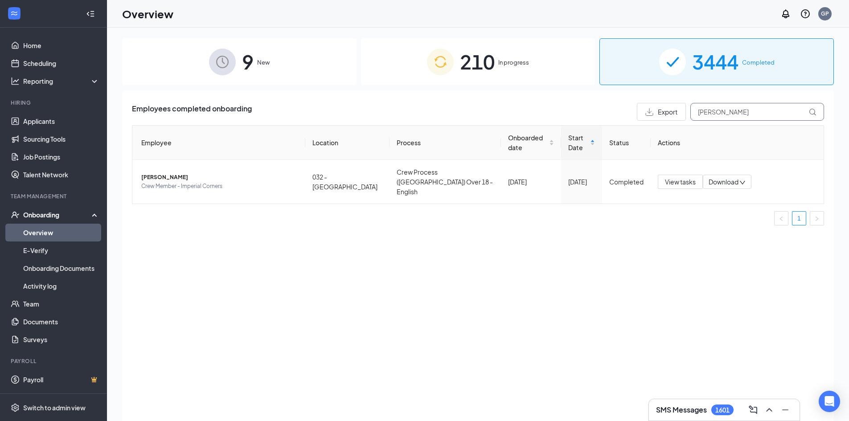
drag, startPoint x: 724, startPoint y: 107, endPoint x: 627, endPoint y: 86, distance: 98.9
click at [644, 102] on div "Employees completed onboarding Export earnest Employee Location Process Onboard…" at bounding box center [478, 266] width 712 height 353
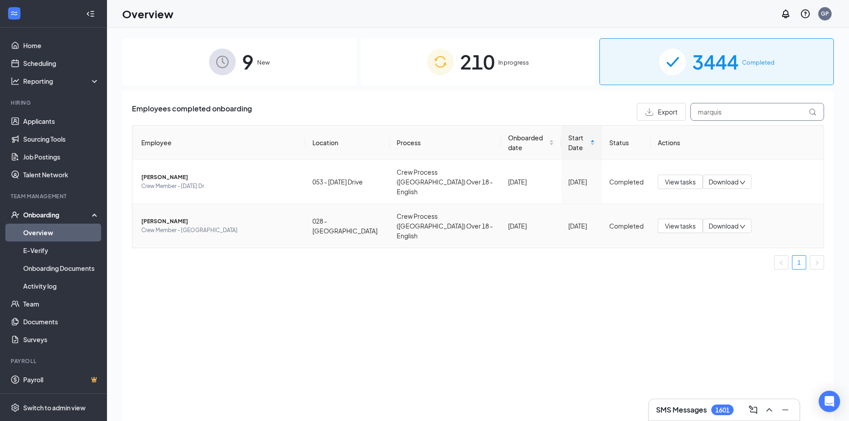
type input "marquis"
click at [217, 222] on td "Marquis N Howard Crew Member - Lillington" at bounding box center [218, 226] width 173 height 44
click at [215, 226] on span "Crew Member - [GEOGRAPHIC_DATA]" at bounding box center [219, 230] width 157 height 9
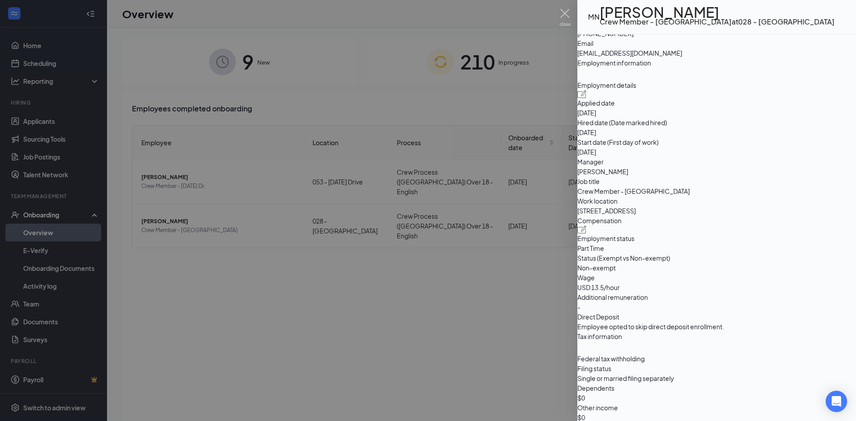
scroll to position [535, 0]
